Goal: Browse casually: Explore the website without a specific task or goal

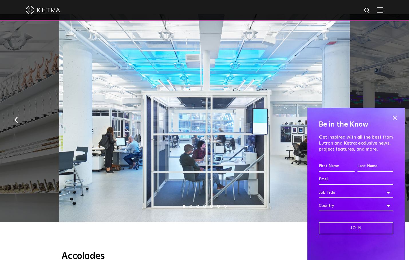
scroll to position [342, 0]
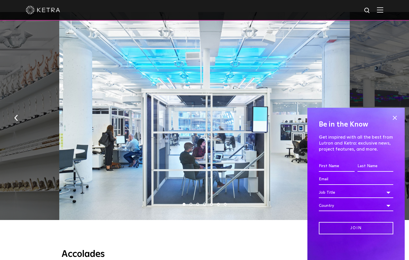
click at [391, 108] on button "button" at bounding box center [392, 118] width 12 height 20
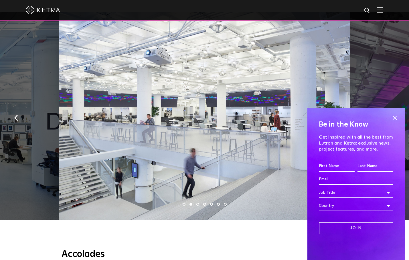
click at [391, 115] on img "button" at bounding box center [393, 118] width 4 height 6
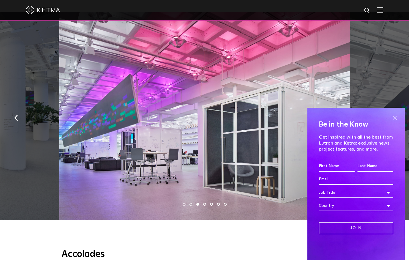
click at [394, 118] on span at bounding box center [394, 118] width 9 height 9
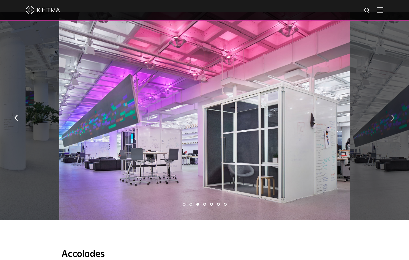
click at [392, 115] on img "button" at bounding box center [393, 118] width 4 height 6
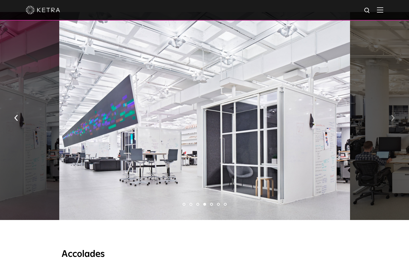
click at [392, 115] on img "button" at bounding box center [393, 118] width 4 height 6
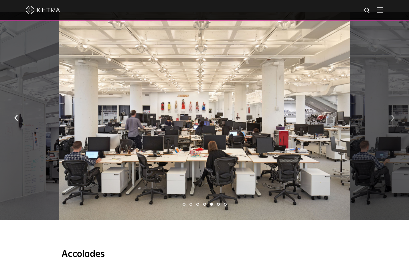
click at [392, 115] on img "button" at bounding box center [393, 118] width 4 height 6
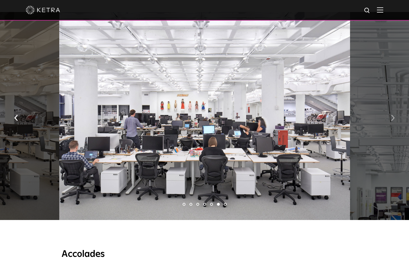
click at [392, 115] on img "button" at bounding box center [393, 118] width 4 height 6
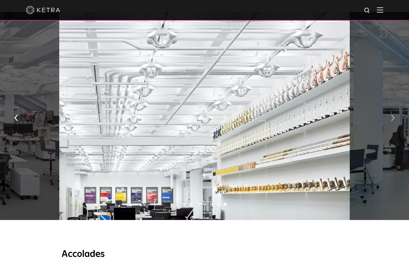
click at [392, 115] on img "button" at bounding box center [393, 118] width 4 height 6
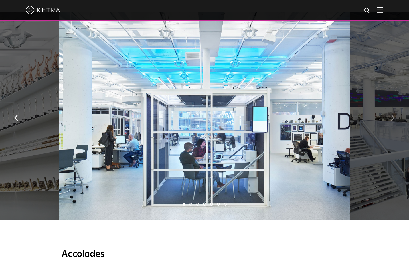
click at [392, 115] on img "button" at bounding box center [393, 118] width 4 height 6
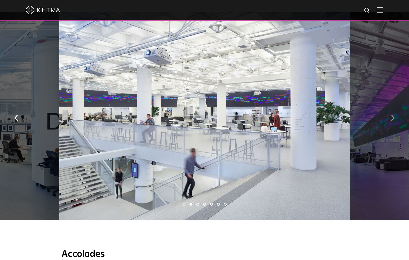
click at [392, 115] on img "button" at bounding box center [393, 118] width 4 height 6
